Goal: Task Accomplishment & Management: Use online tool/utility

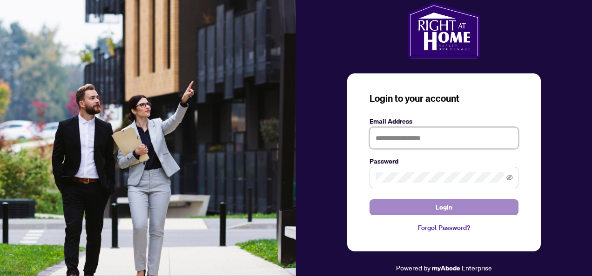
type input "**********"
click at [451, 204] on span "Login" at bounding box center [444, 207] width 17 height 15
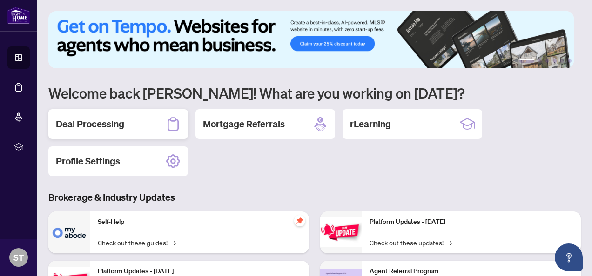
click at [111, 128] on h2 "Deal Processing" at bounding box center [90, 124] width 68 height 13
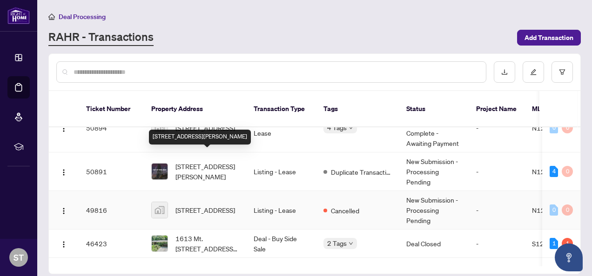
scroll to position [93, 0]
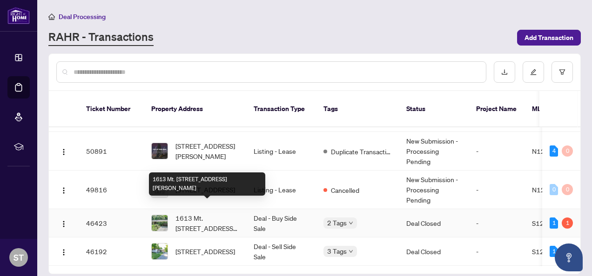
click at [204, 213] on span "1613 Mt. [STREET_ADDRESS][PERSON_NAME]" at bounding box center [206, 223] width 63 height 20
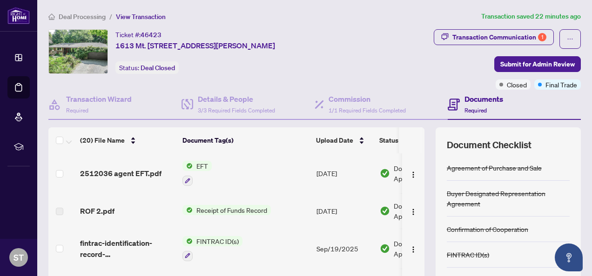
click at [201, 167] on span "EFT" at bounding box center [202, 166] width 19 height 10
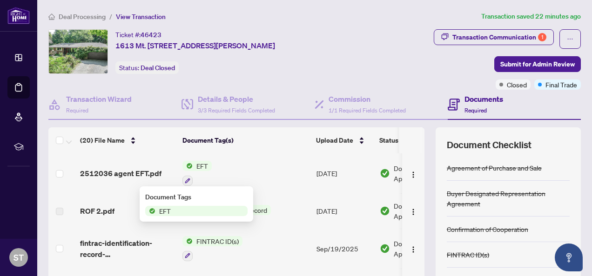
click at [161, 211] on span "EFT" at bounding box center [164, 211] width 19 height 10
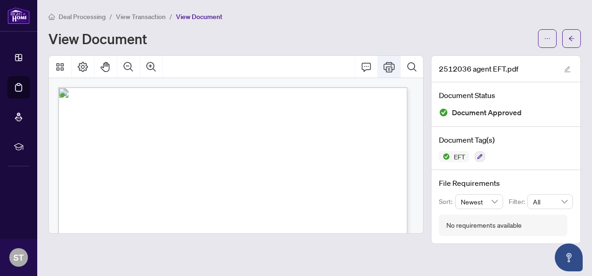
click at [389, 69] on icon "Print" at bounding box center [388, 66] width 11 height 11
